Goal: Check status: Check status

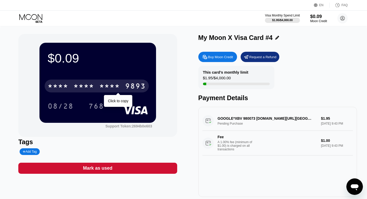
click at [103, 85] on div "* * * *" at bounding box center [109, 87] width 21 height 8
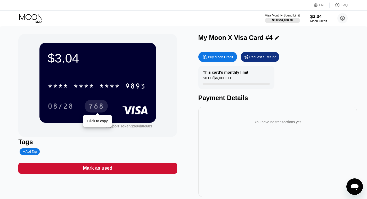
click at [97, 106] on div "768" at bounding box center [95, 107] width 15 height 8
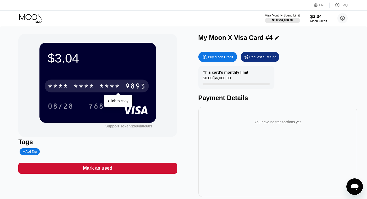
click at [106, 87] on div "* * * *" at bounding box center [109, 87] width 21 height 8
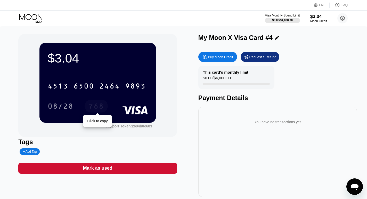
click at [97, 104] on div "768" at bounding box center [95, 107] width 15 height 8
